Goal: Task Accomplishment & Management: Complete application form

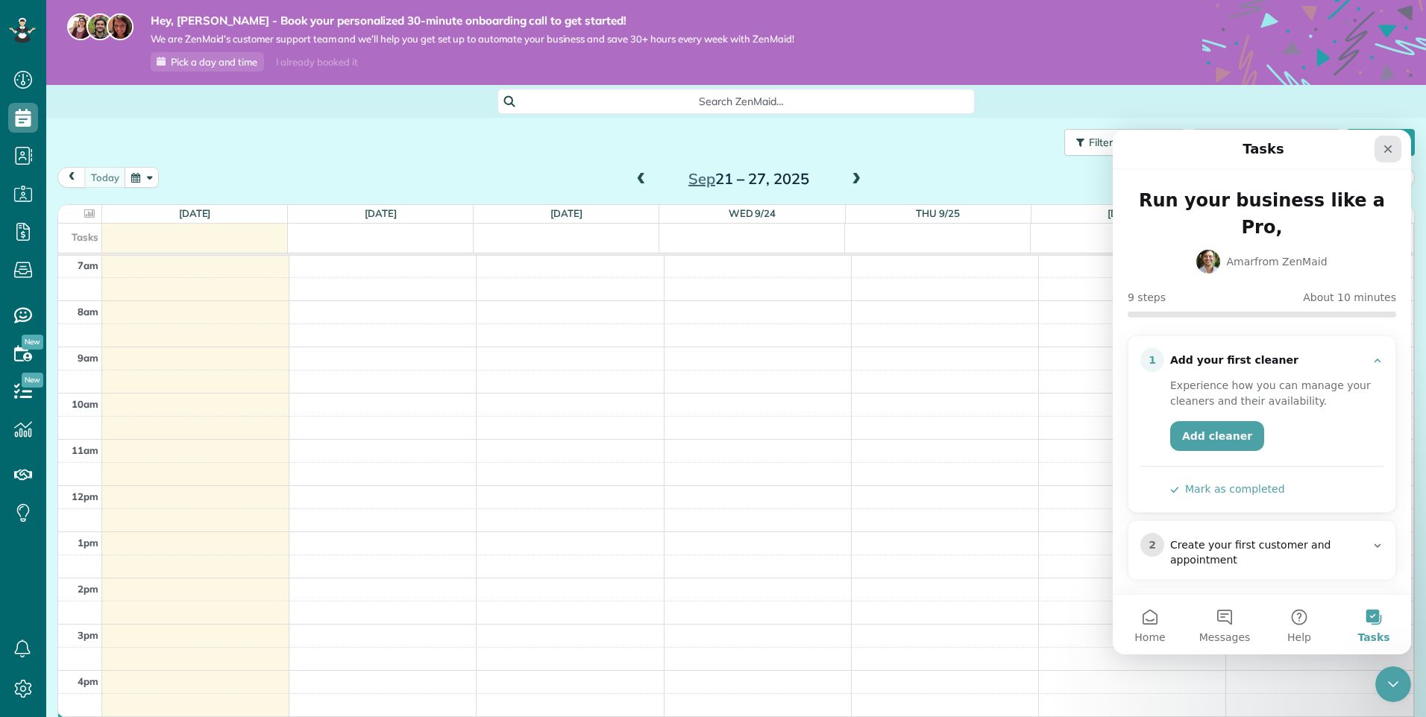
click at [1396, 154] on div "Close" at bounding box center [1387, 149] width 27 height 27
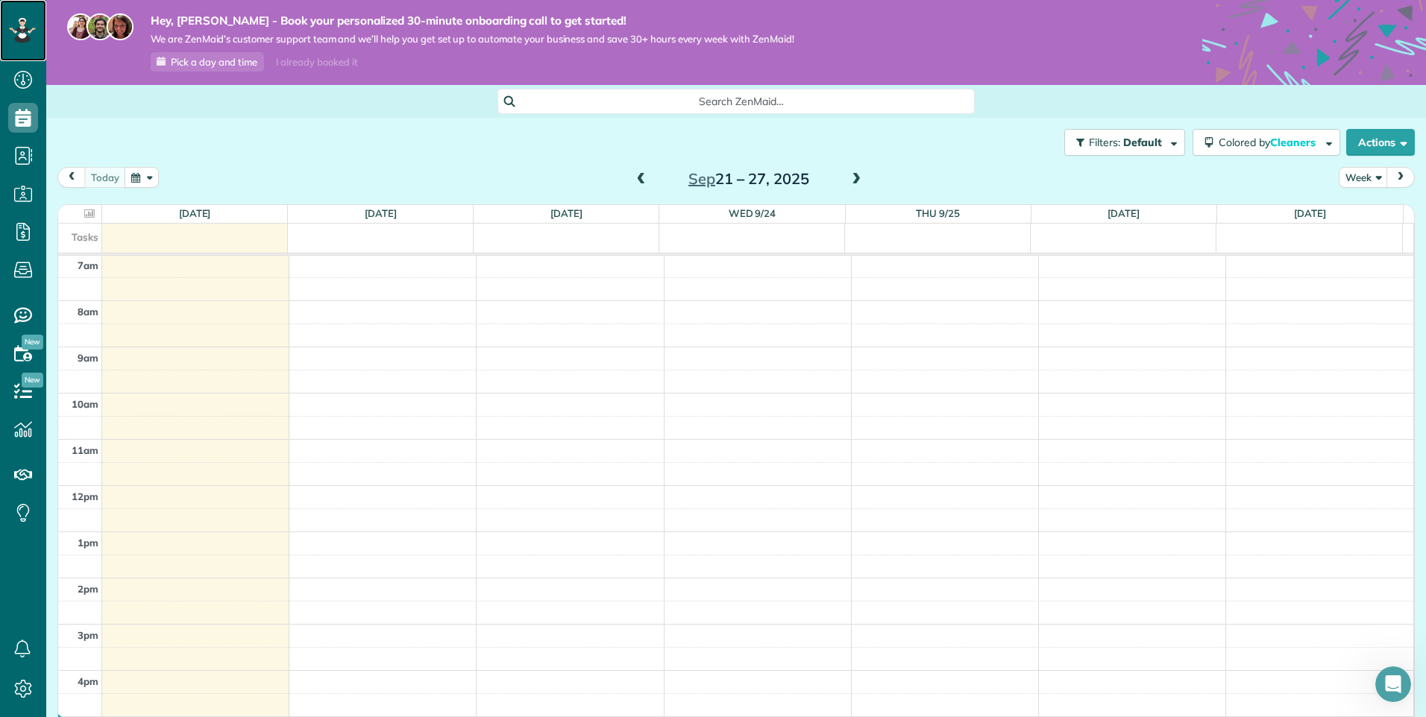
click at [25, 35] on icon at bounding box center [22, 34] width 9 height 9
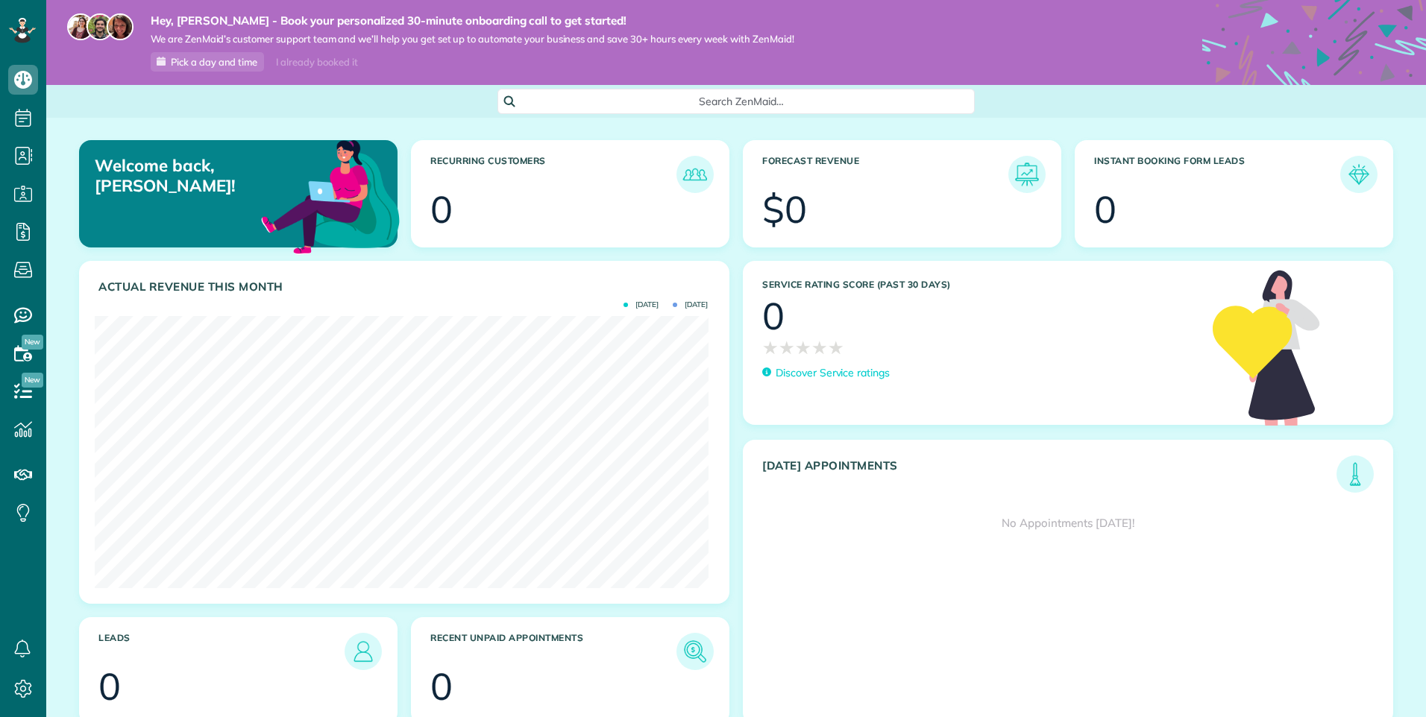
scroll to position [272, 613]
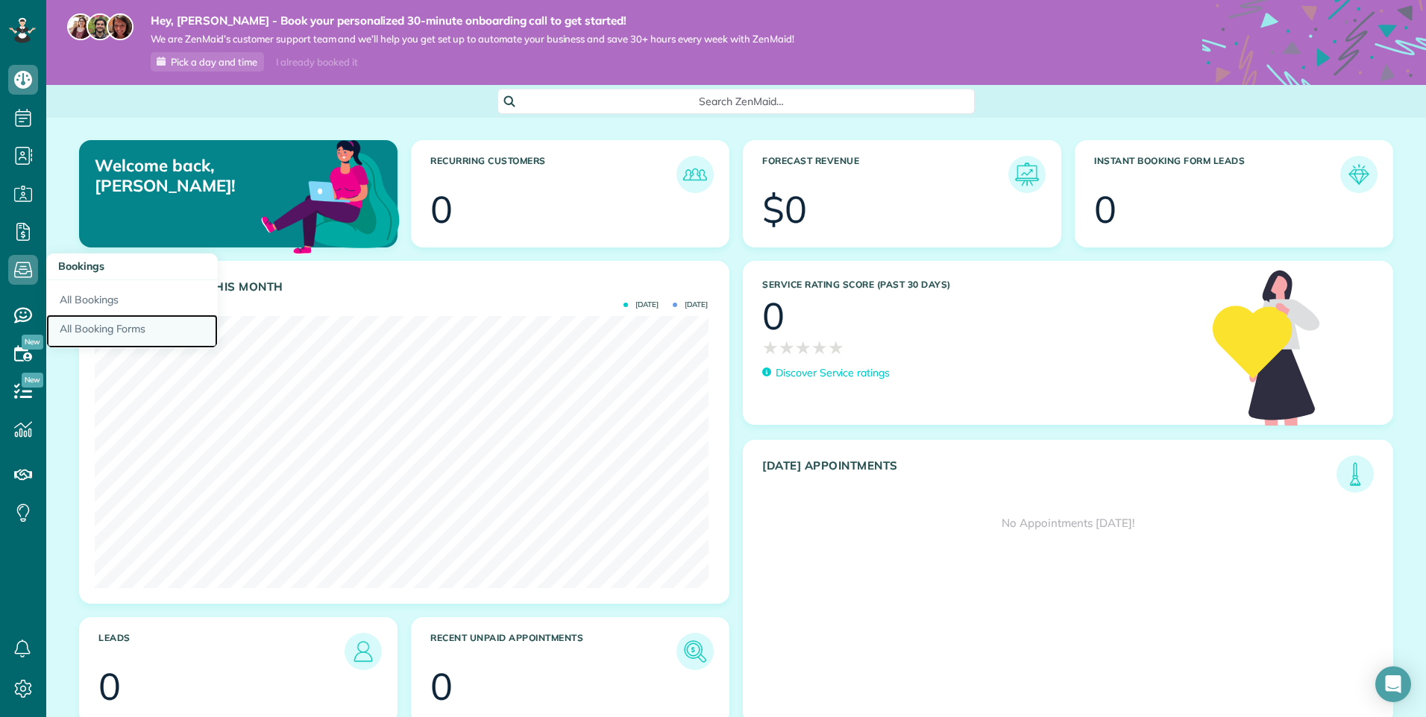
click at [90, 327] on link "All Booking Forms" at bounding box center [132, 332] width 172 height 34
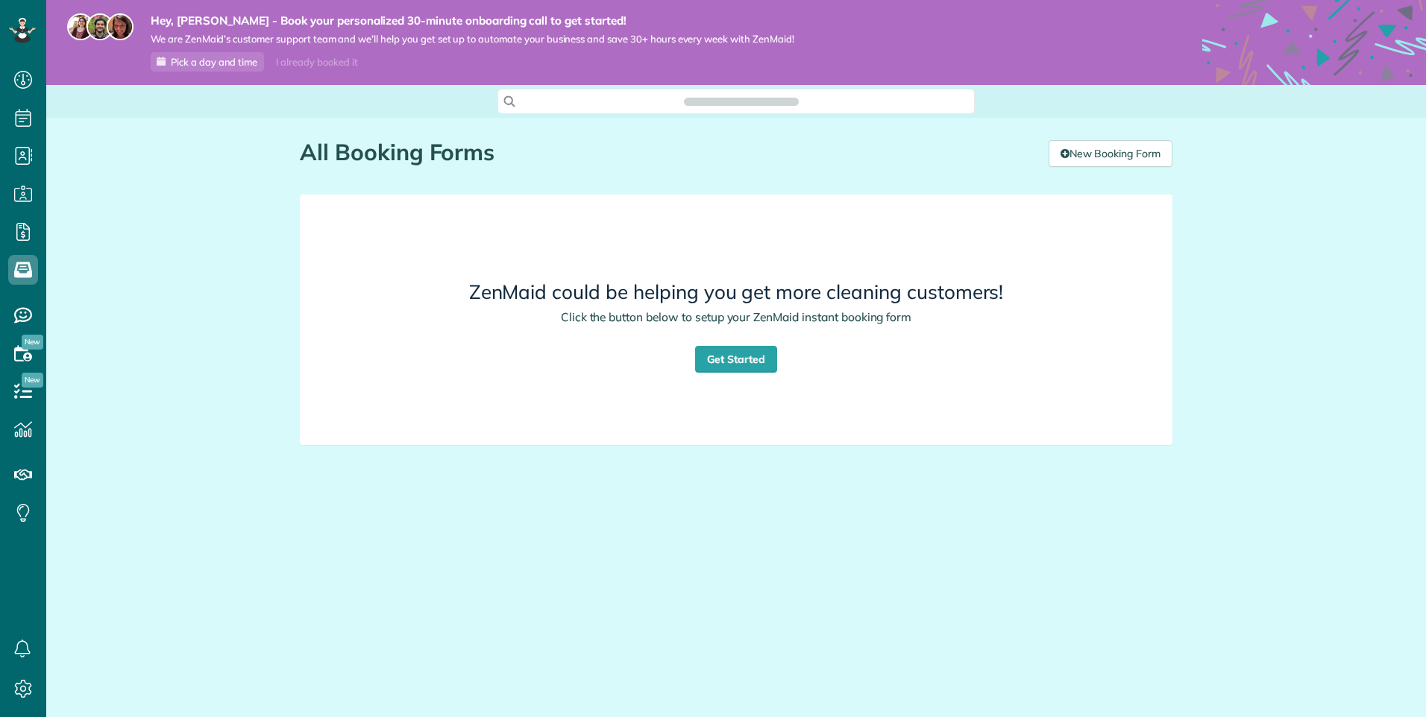
scroll to position [7, 7]
click at [733, 362] on link "Get Started" at bounding box center [736, 359] width 82 height 27
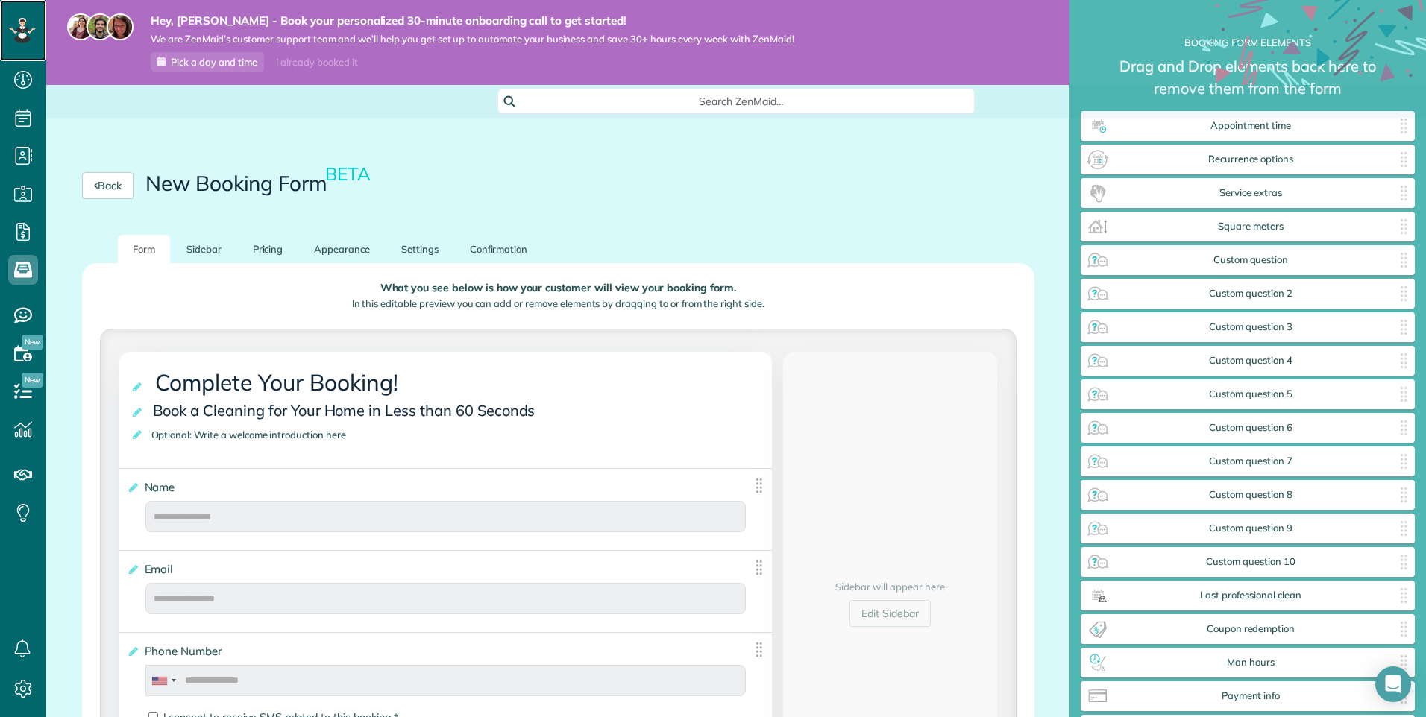
click at [19, 31] on icon at bounding box center [22, 30] width 8 height 6
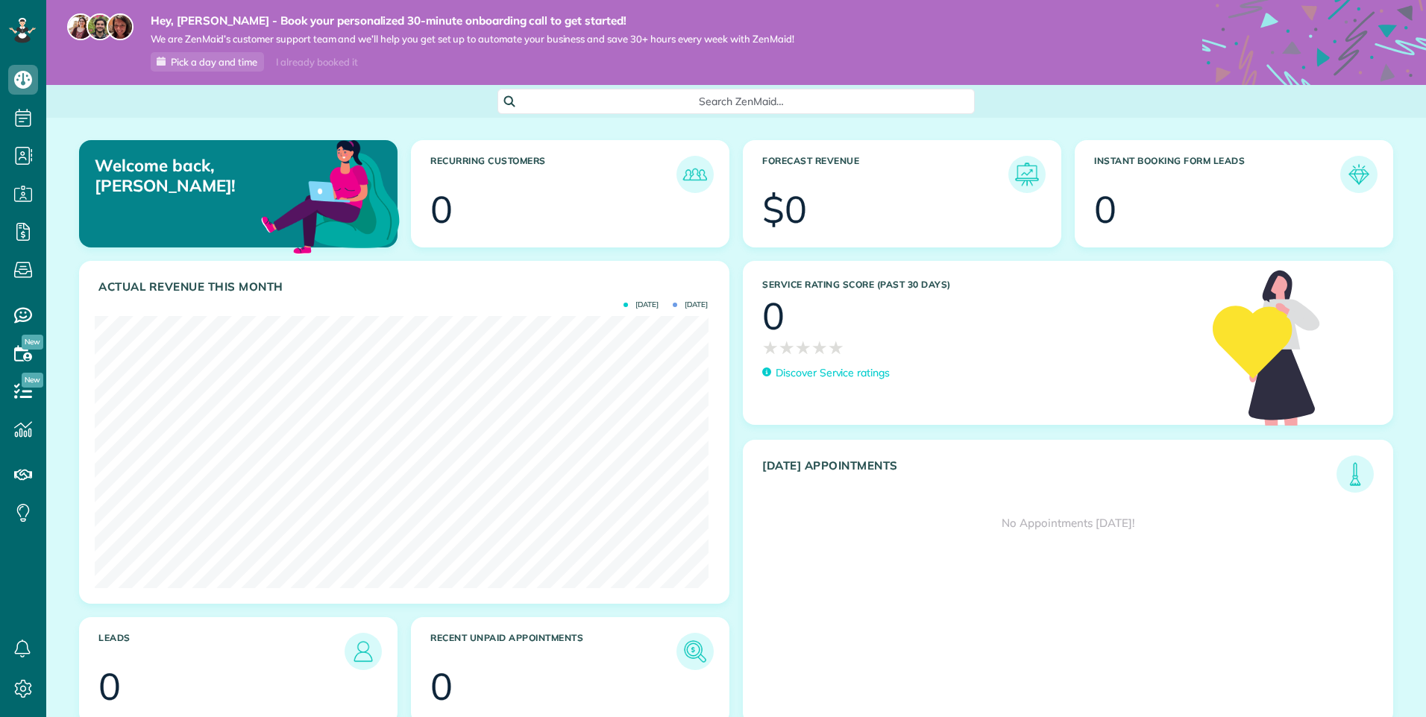
scroll to position [272, 613]
click at [24, 28] on icon at bounding box center [23, 27] width 3 height 3
click at [28, 683] on icon at bounding box center [23, 689] width 30 height 30
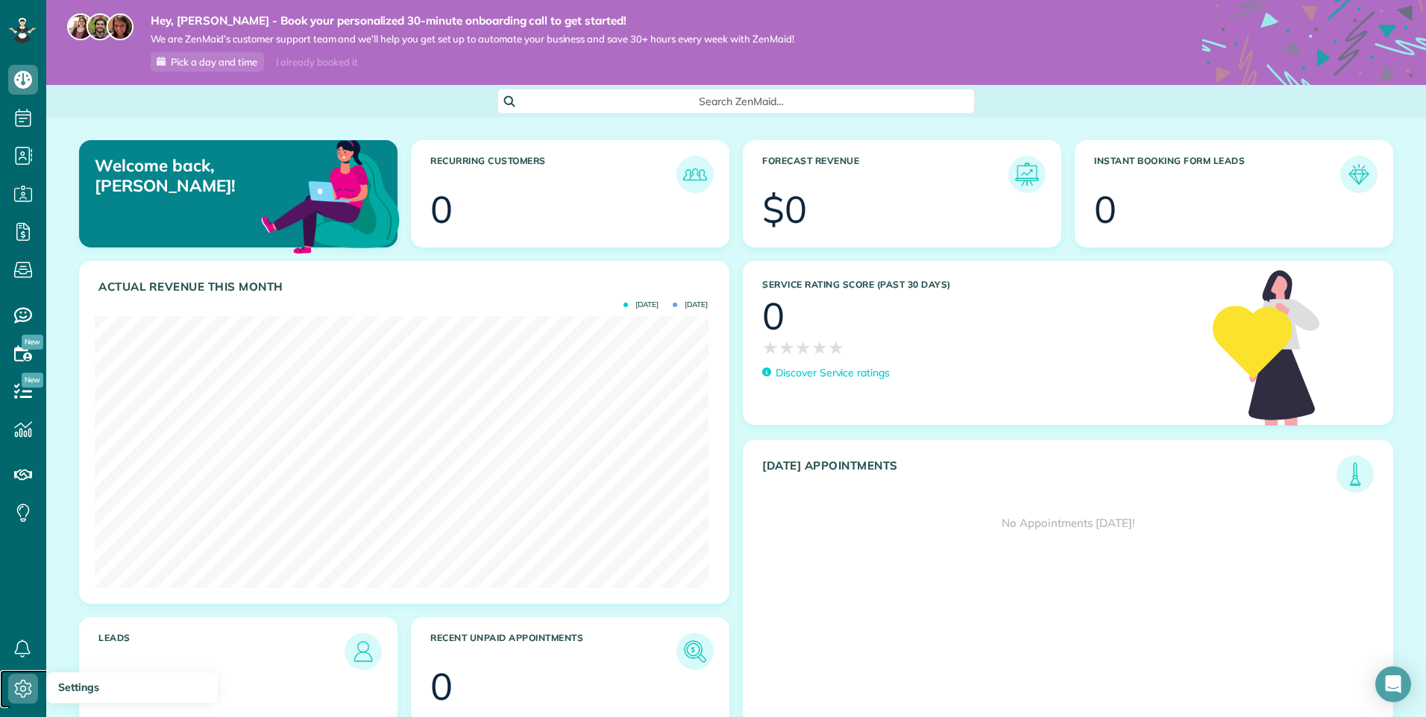
click at [26, 683] on use at bounding box center [23, 689] width 17 height 18
